Goal: Information Seeking & Learning: Learn about a topic

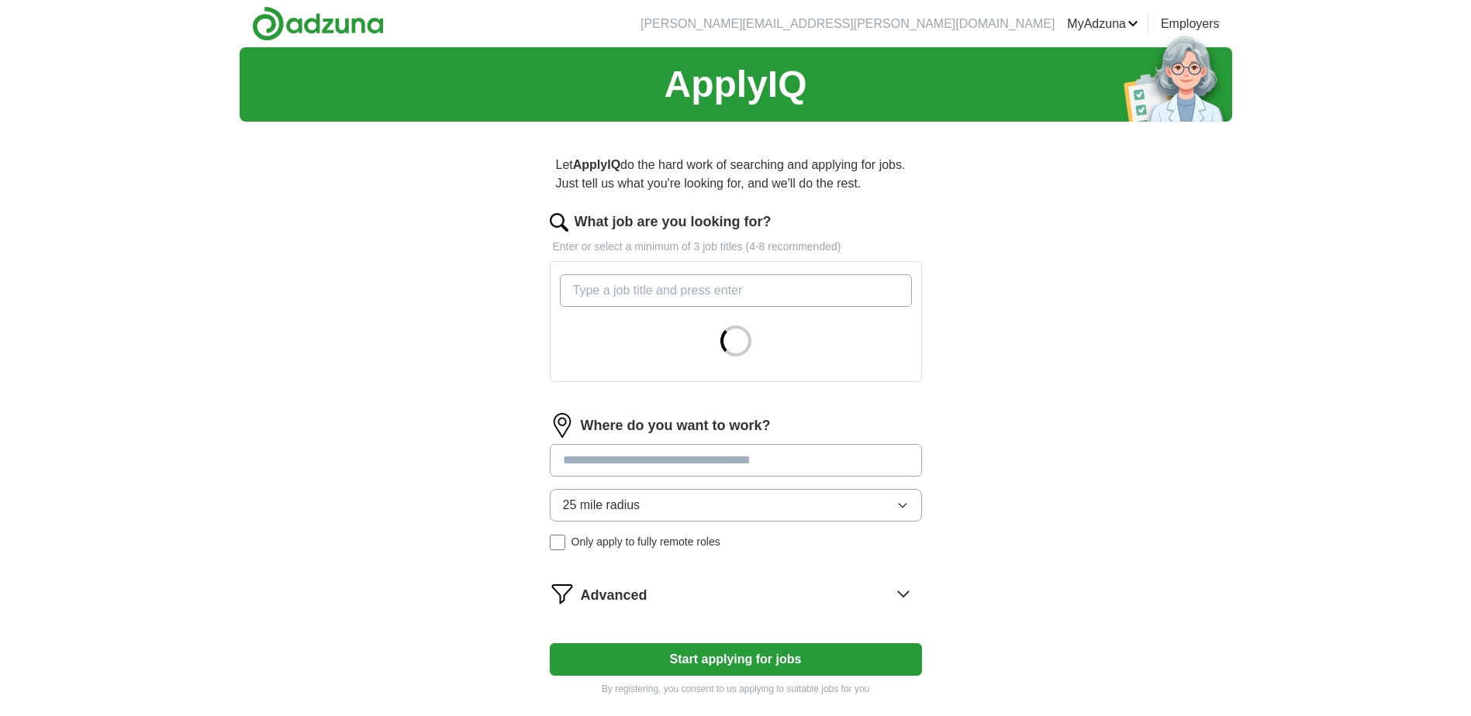
click at [606, 295] on input "What job are you looking for?" at bounding box center [736, 290] width 352 height 33
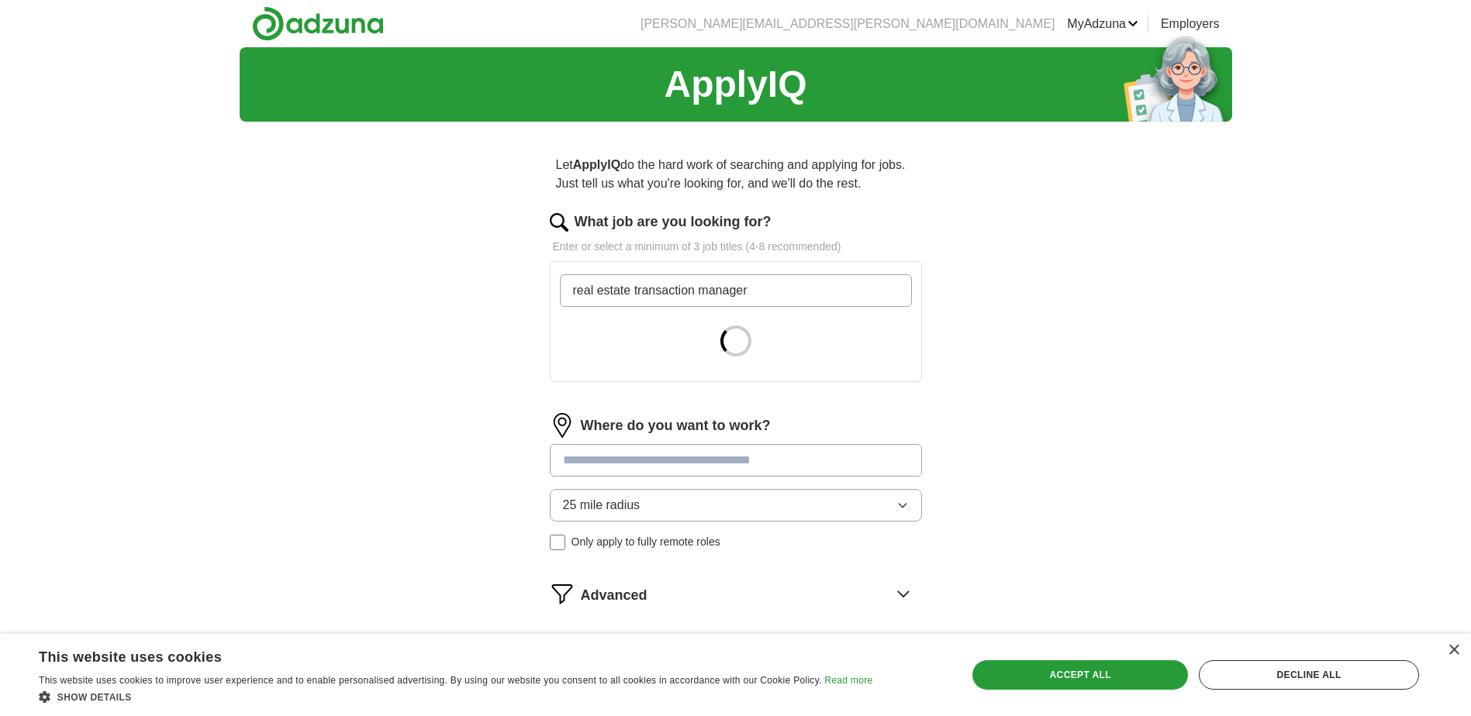
type input "real estate transaction manager"
click at [750, 451] on div "Where do you want to work? 25 mile radius Only apply to fully remote roles" at bounding box center [736, 488] width 372 height 150
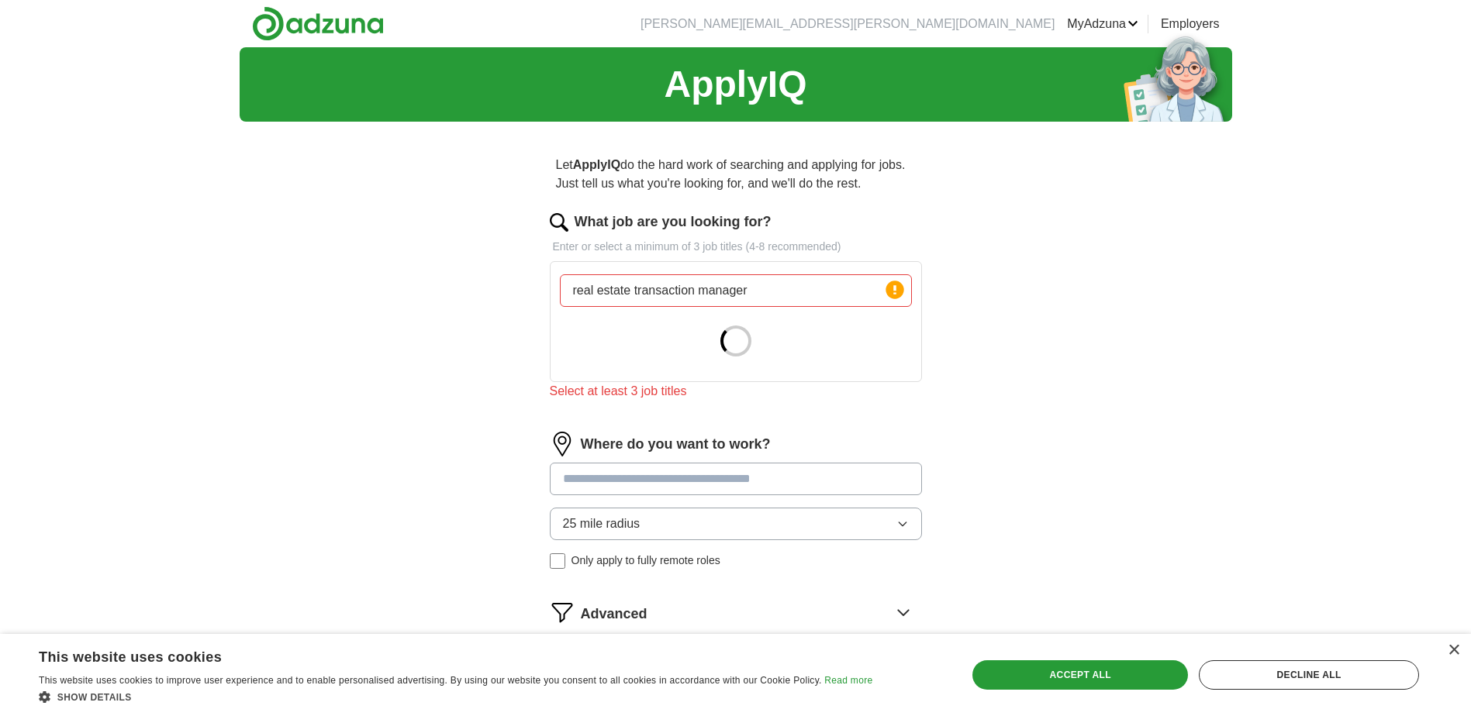
click at [789, 335] on div at bounding box center [736, 341] width 352 height 56
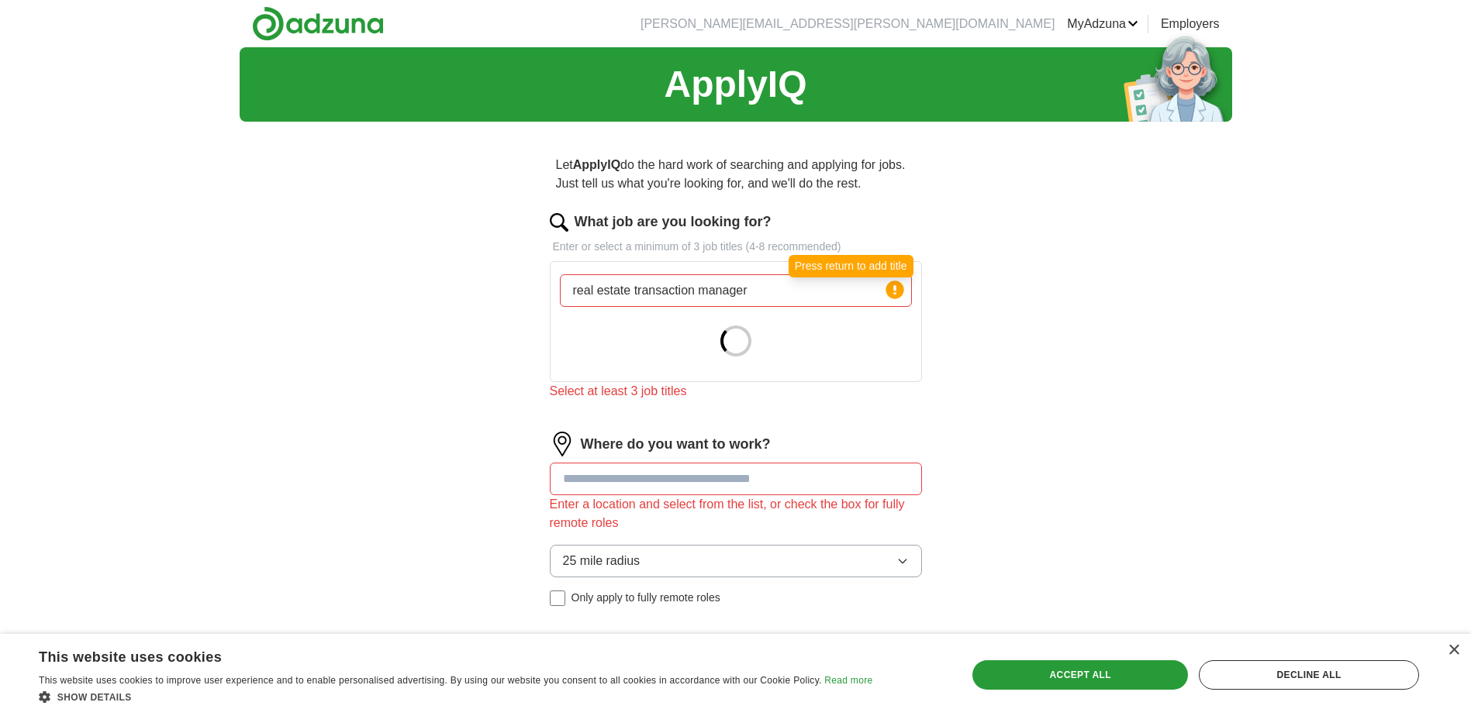
click at [895, 290] on icon at bounding box center [894, 289] width 3 height 9
click at [699, 347] on div at bounding box center [736, 341] width 352 height 56
click at [763, 292] on input "real estate transaction manager" at bounding box center [736, 290] width 352 height 33
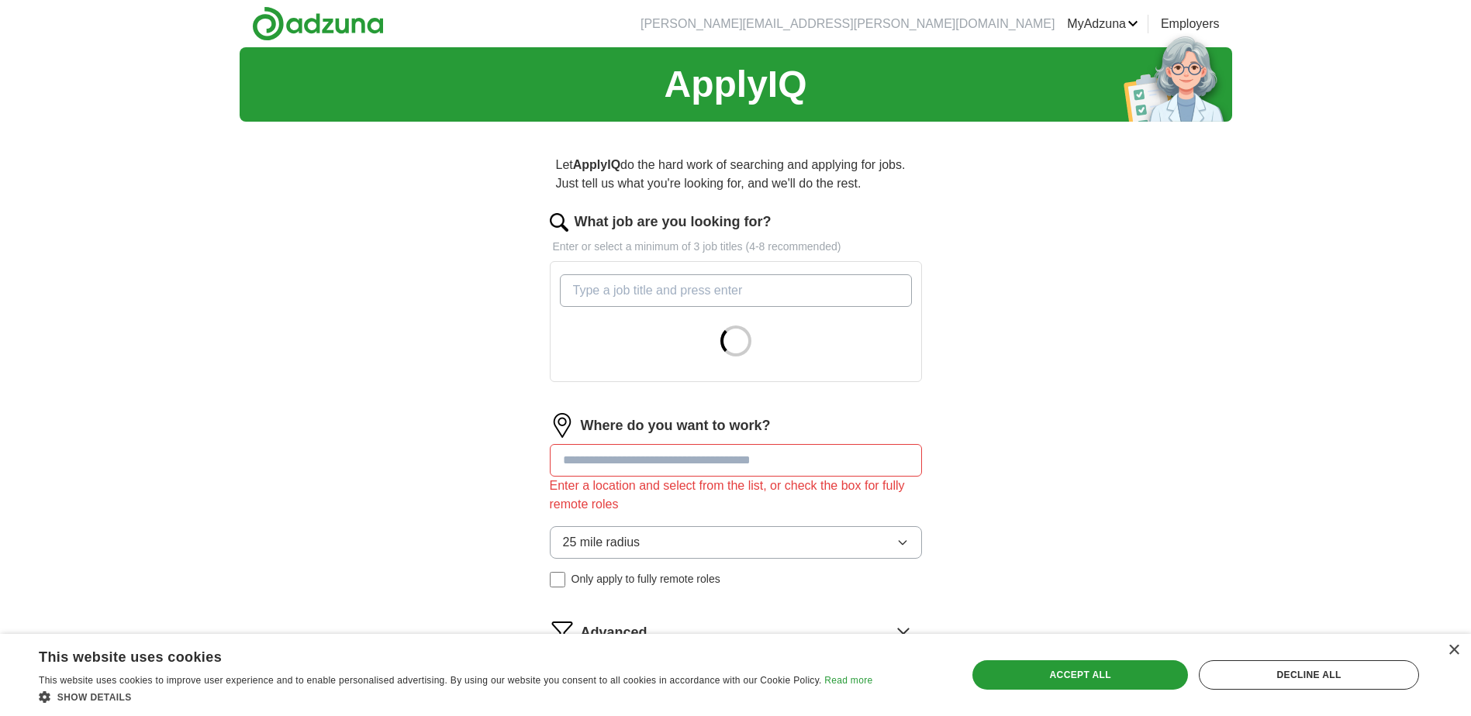
click at [622, 302] on input "What job are you looking for?" at bounding box center [736, 290] width 352 height 33
type input "transaction coordinator"
click at [1055, 681] on div "Accept all" at bounding box center [1080, 675] width 216 height 29
